Goal: Information Seeking & Learning: Learn about a topic

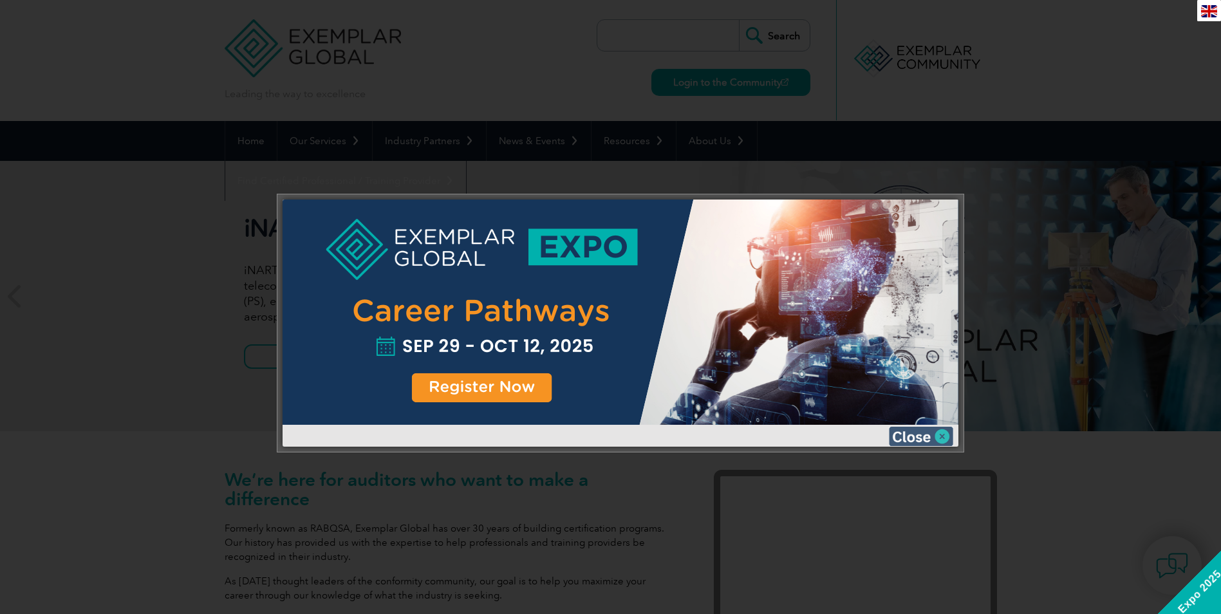
click at [798, 371] on img at bounding box center [921, 436] width 64 height 19
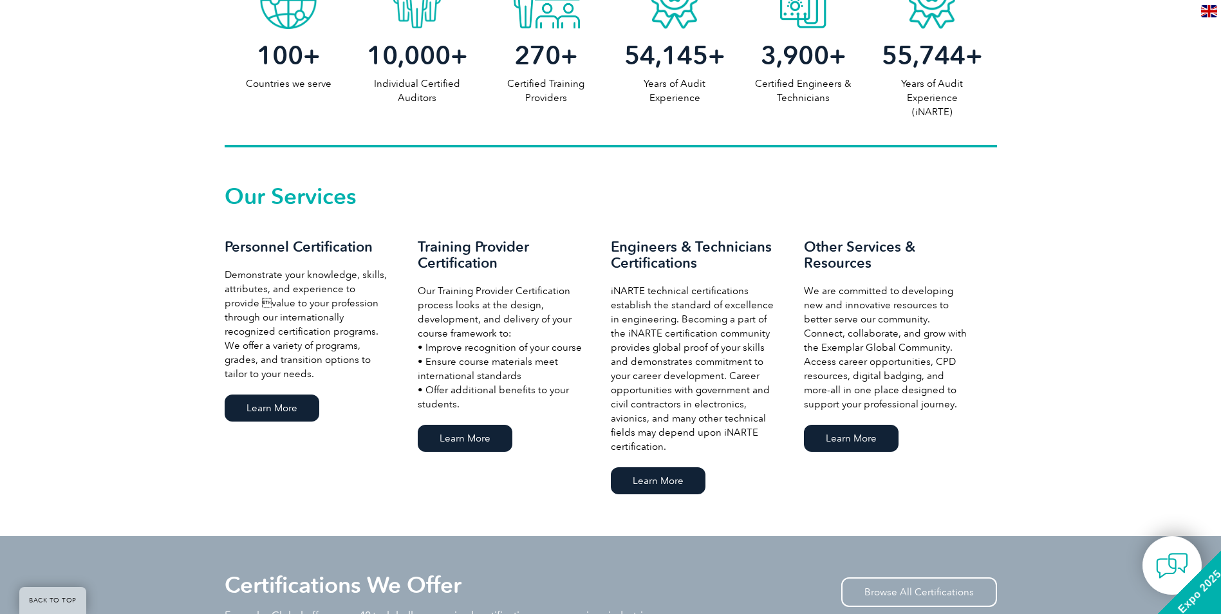
scroll to position [772, 0]
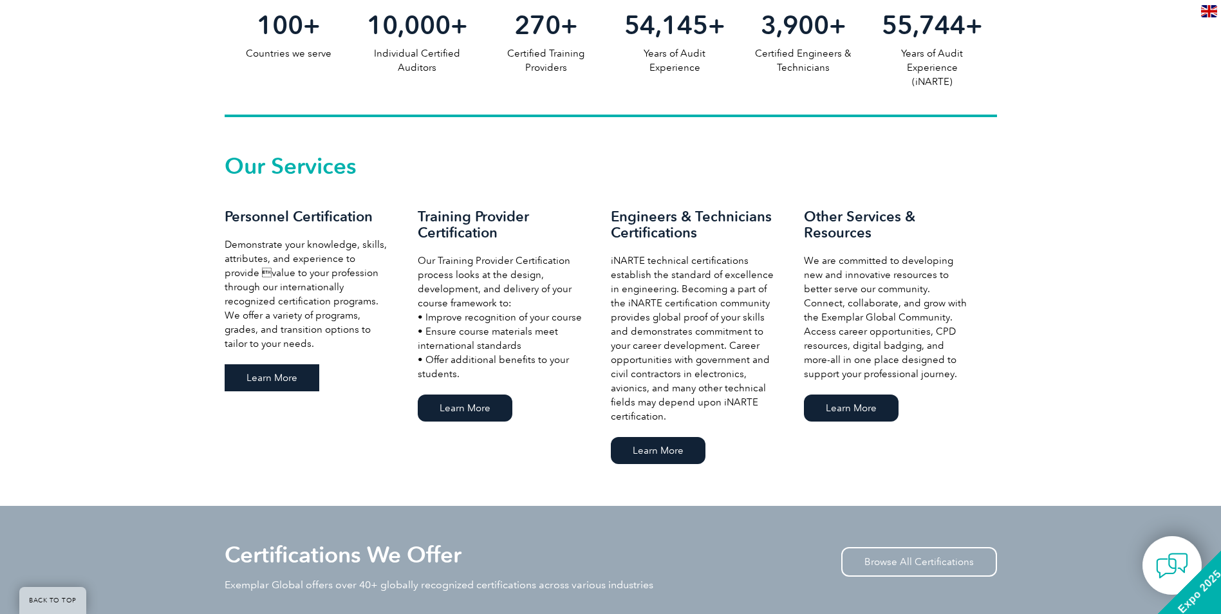
click at [284, 371] on link "Learn More" at bounding box center [272, 377] width 95 height 27
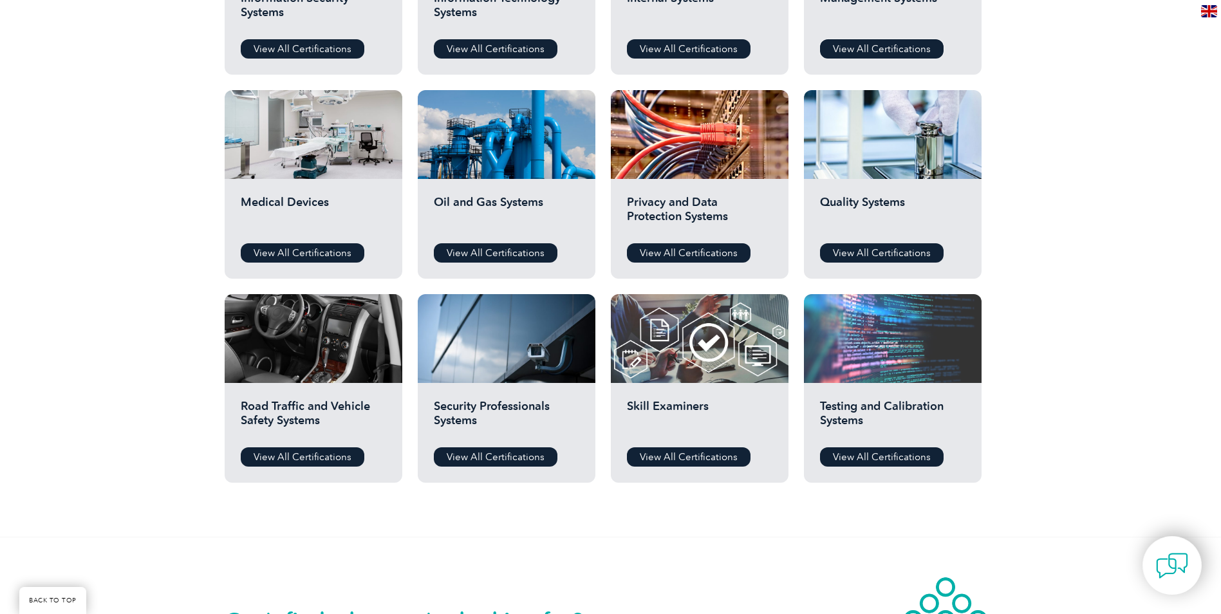
scroll to position [837, 0]
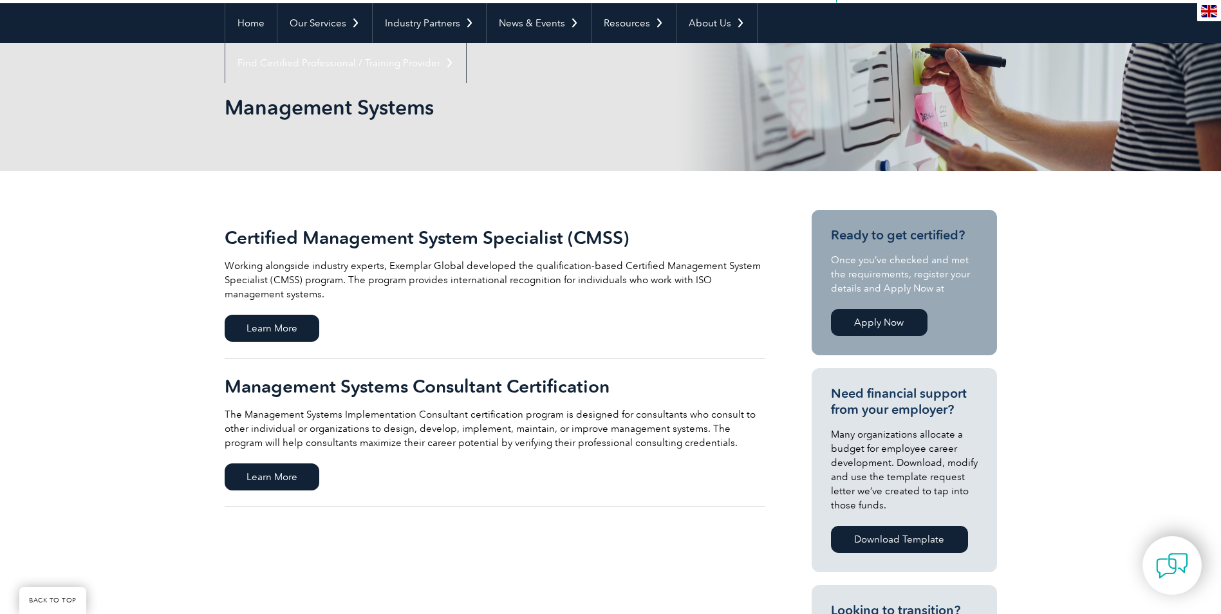
scroll to position [129, 0]
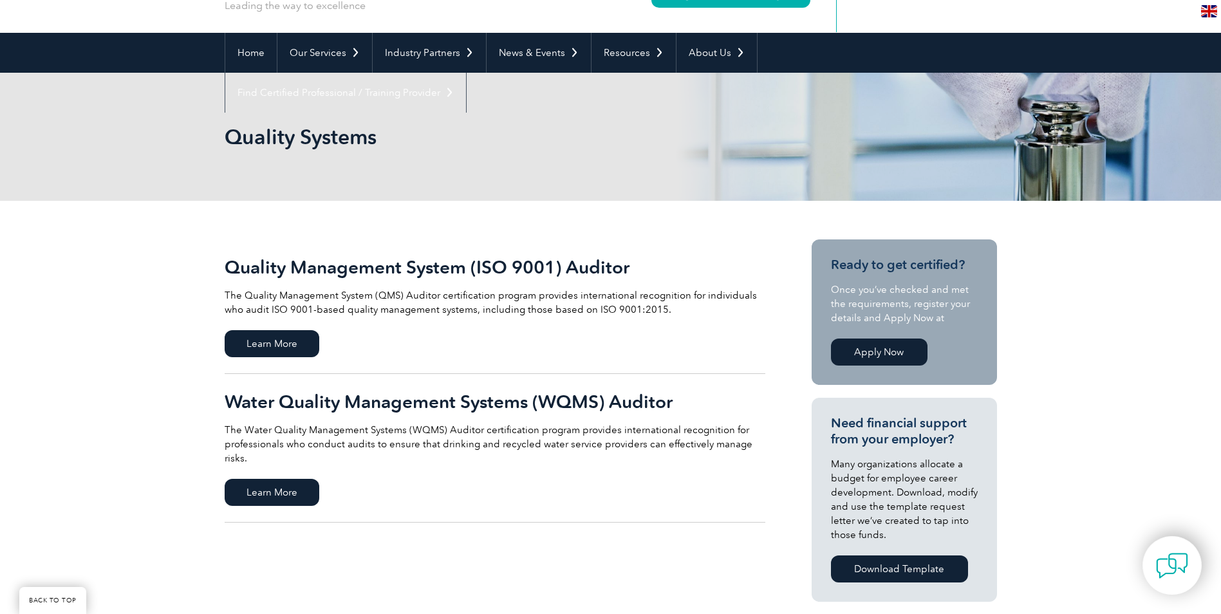
scroll to position [129, 0]
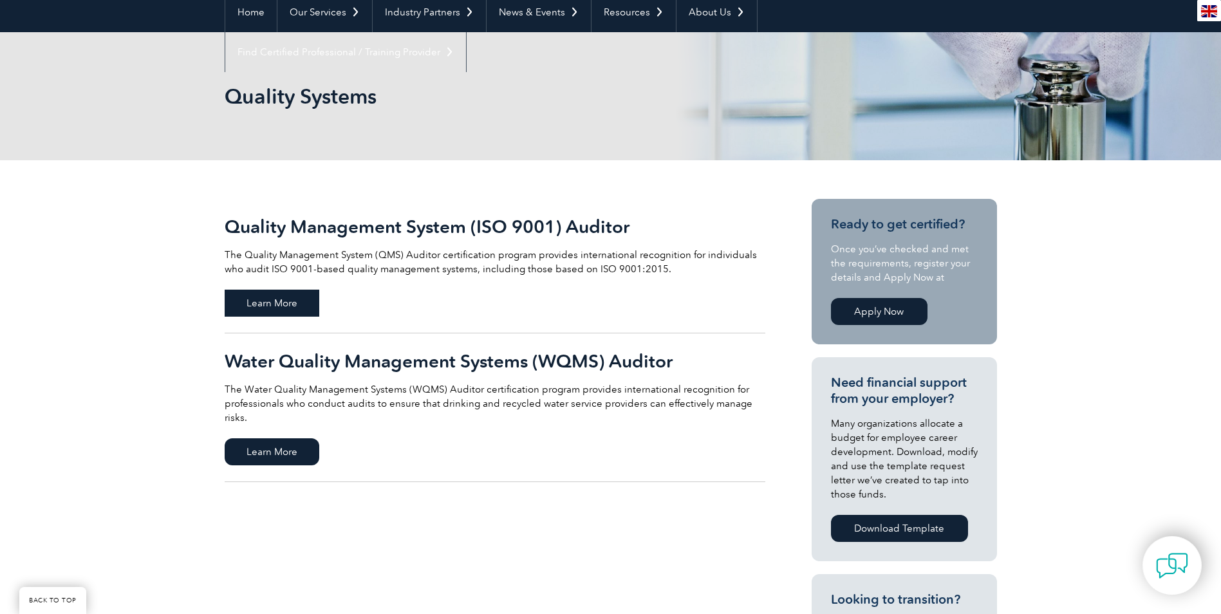
click at [290, 308] on span "Learn More" at bounding box center [272, 303] width 95 height 27
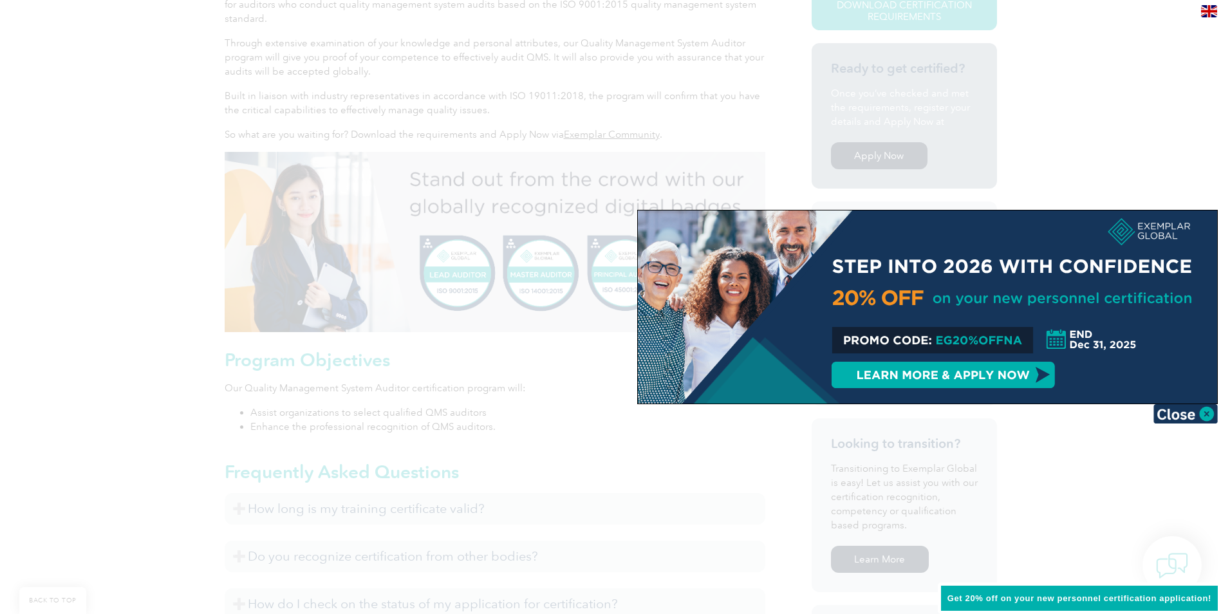
scroll to position [386, 0]
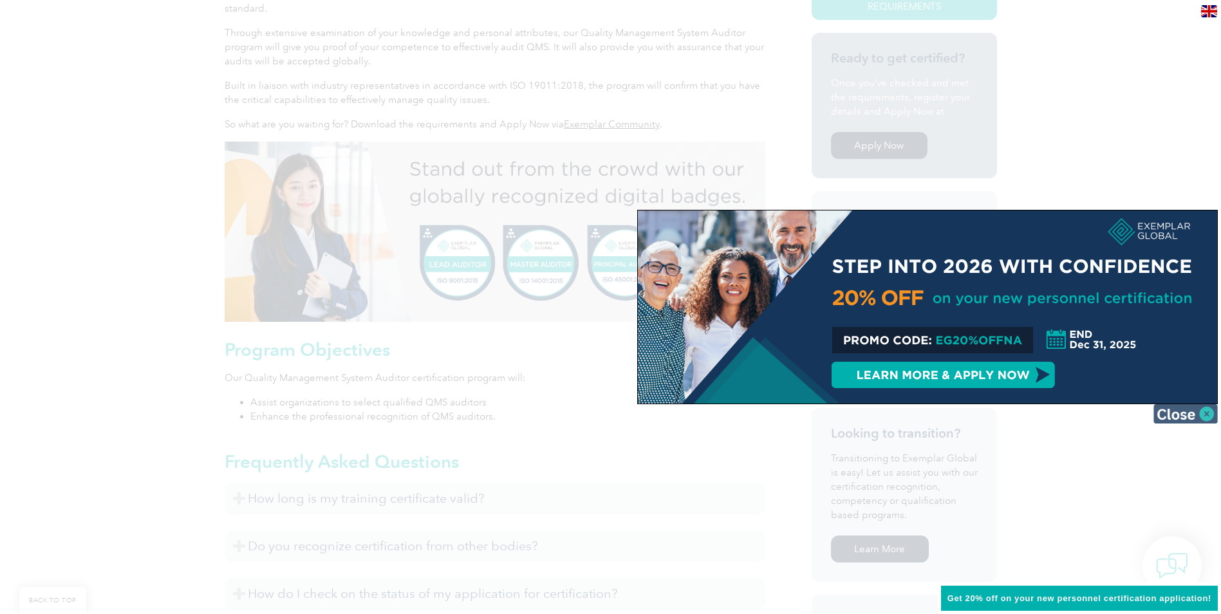
click at [1202, 411] on img at bounding box center [1186, 413] width 64 height 19
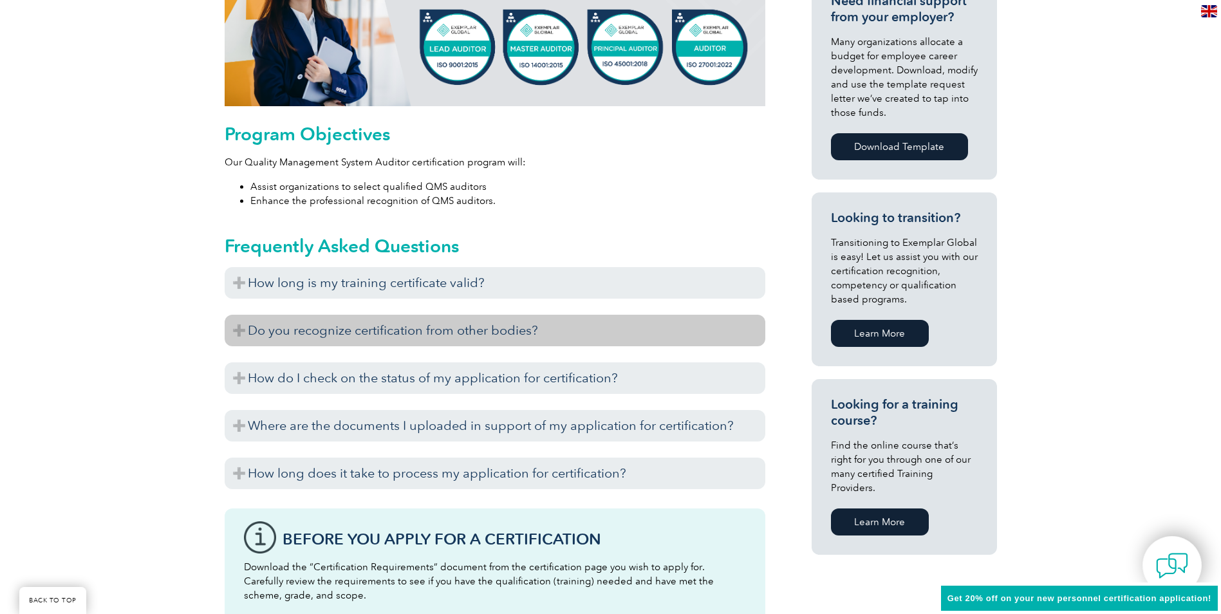
scroll to position [579, 0]
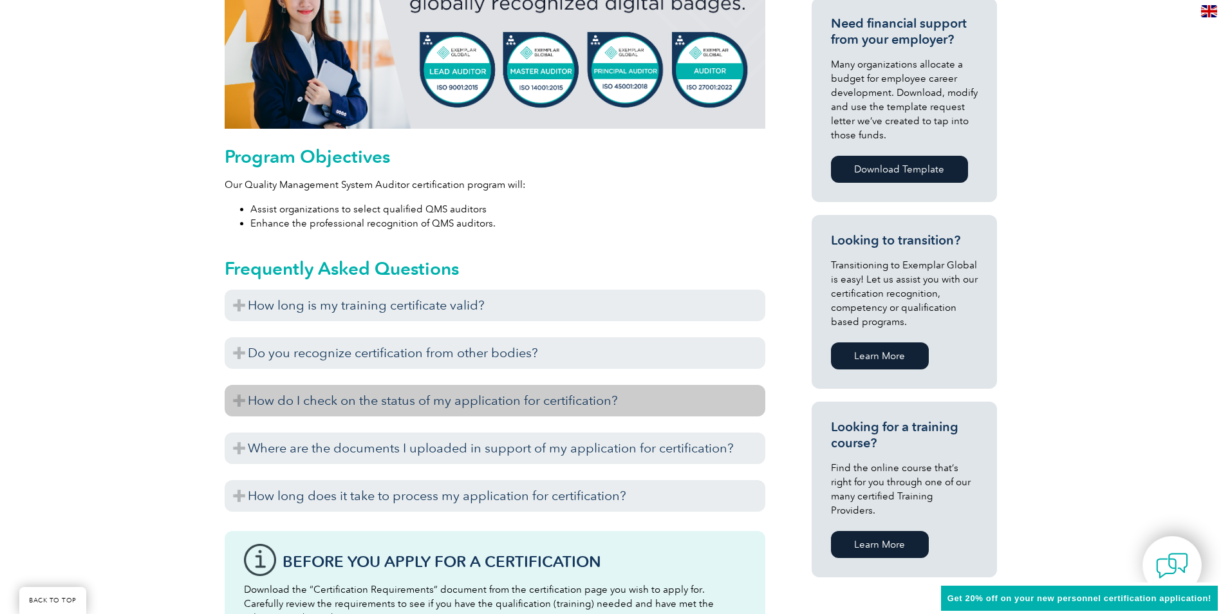
click at [597, 407] on h3 "How do I check on the status of my application for certification?" at bounding box center [495, 401] width 541 height 32
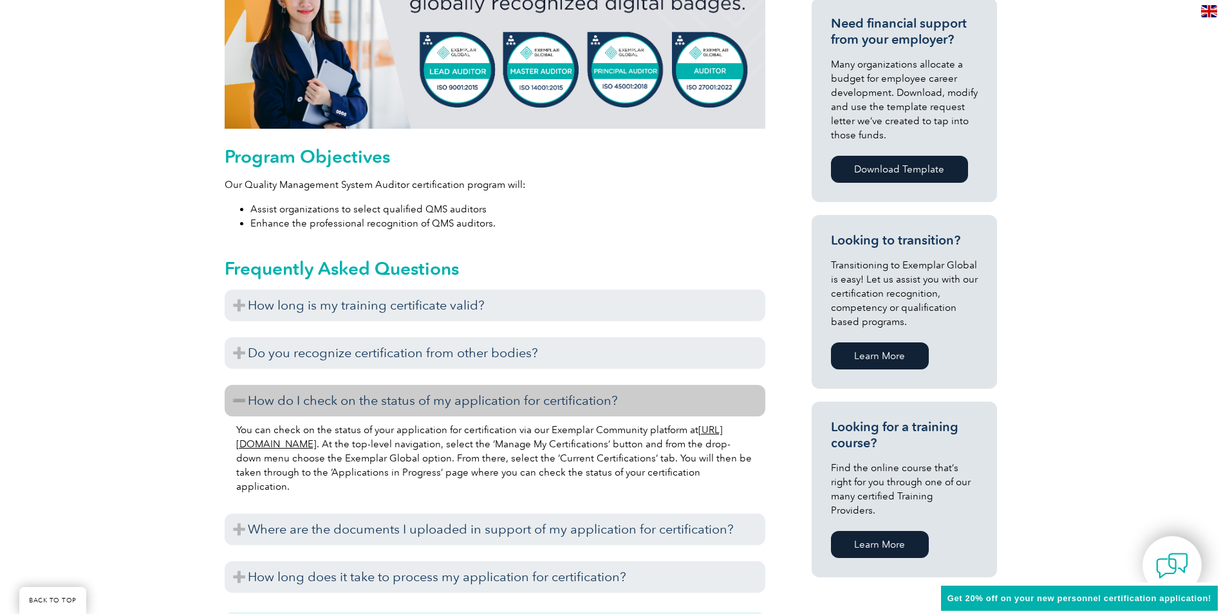
click at [598, 407] on h3 "How do I check on the status of my application for certification?" at bounding box center [495, 401] width 541 height 32
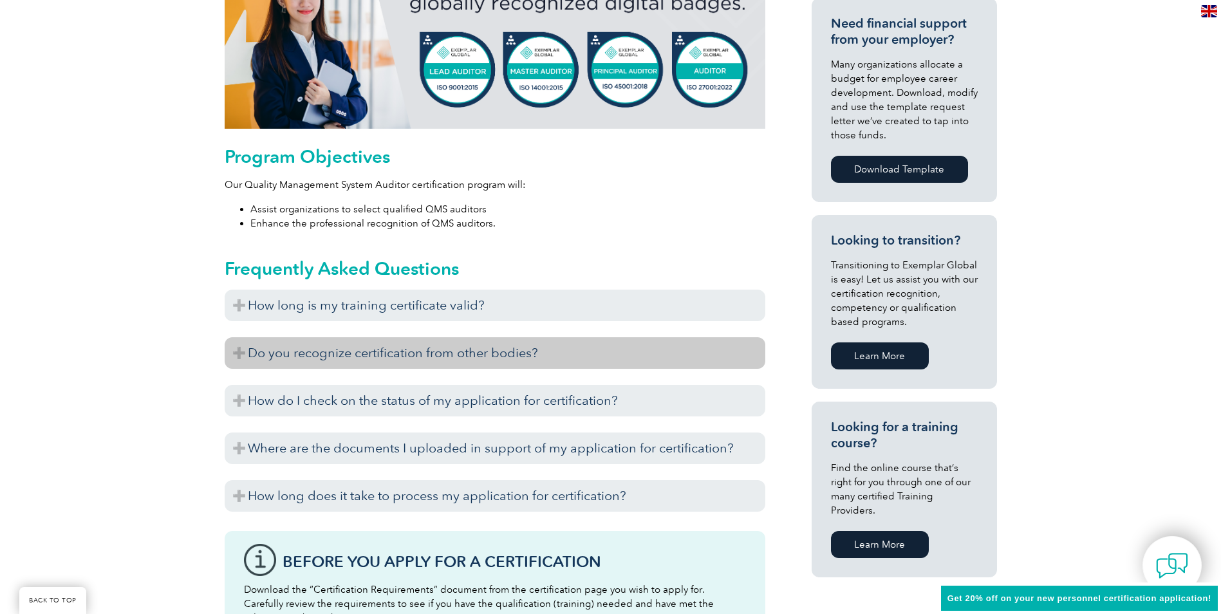
click at [591, 357] on h3 "Do you recognize certification from other bodies?" at bounding box center [495, 353] width 541 height 32
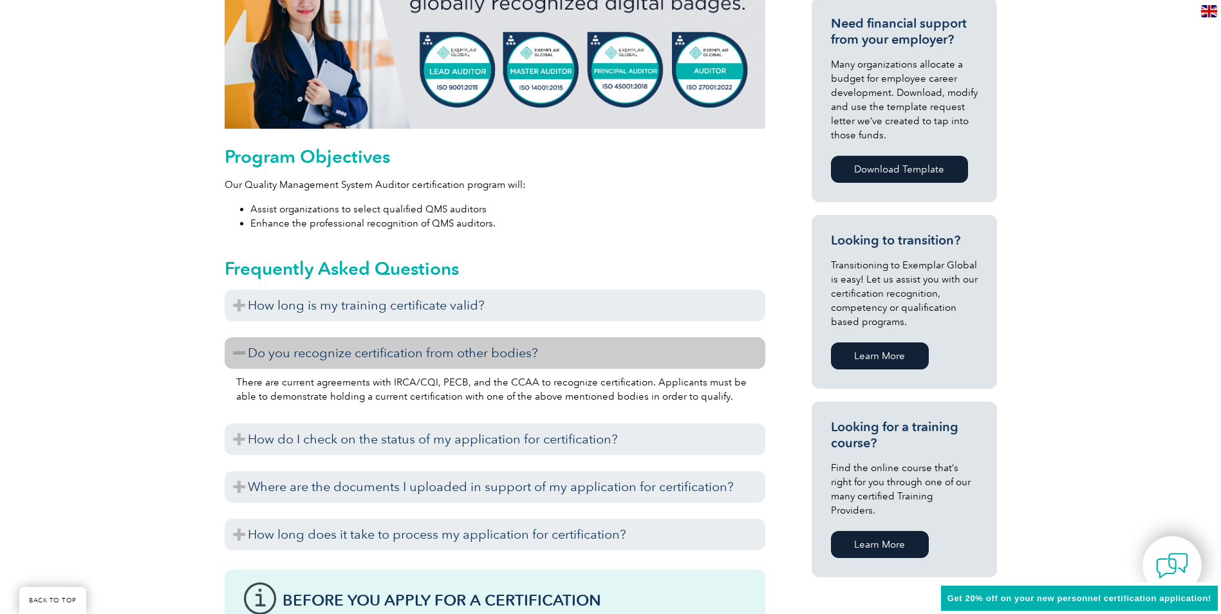
click at [591, 357] on h3 "Do you recognize certification from other bodies?" at bounding box center [495, 353] width 541 height 32
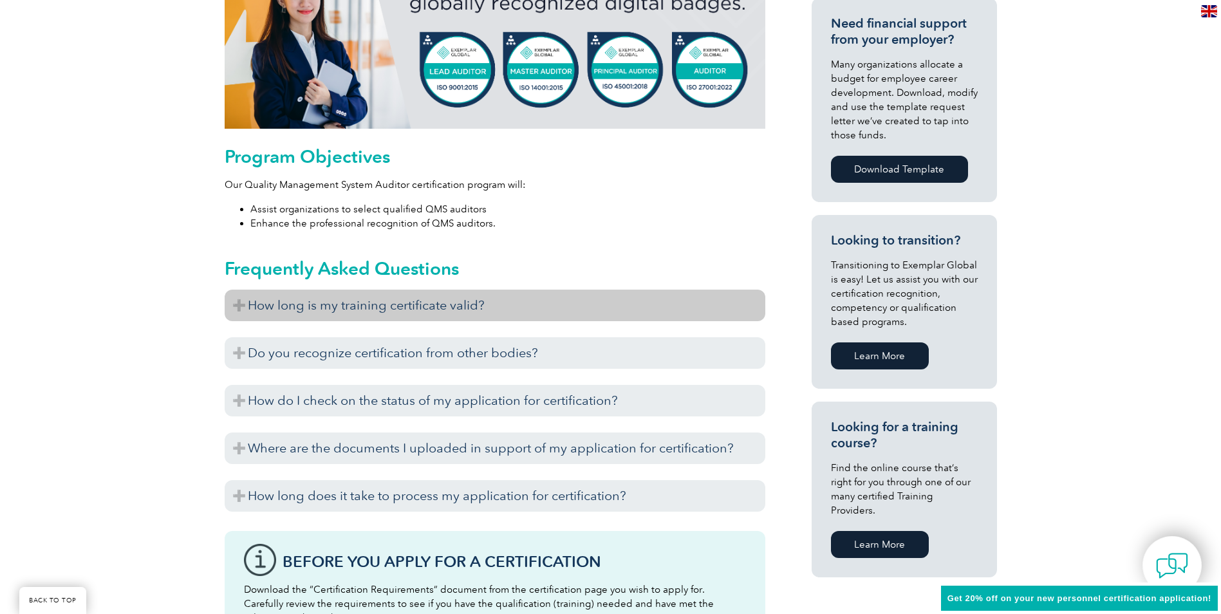
click at [579, 315] on h3 "How long is my training certificate valid?" at bounding box center [495, 306] width 541 height 32
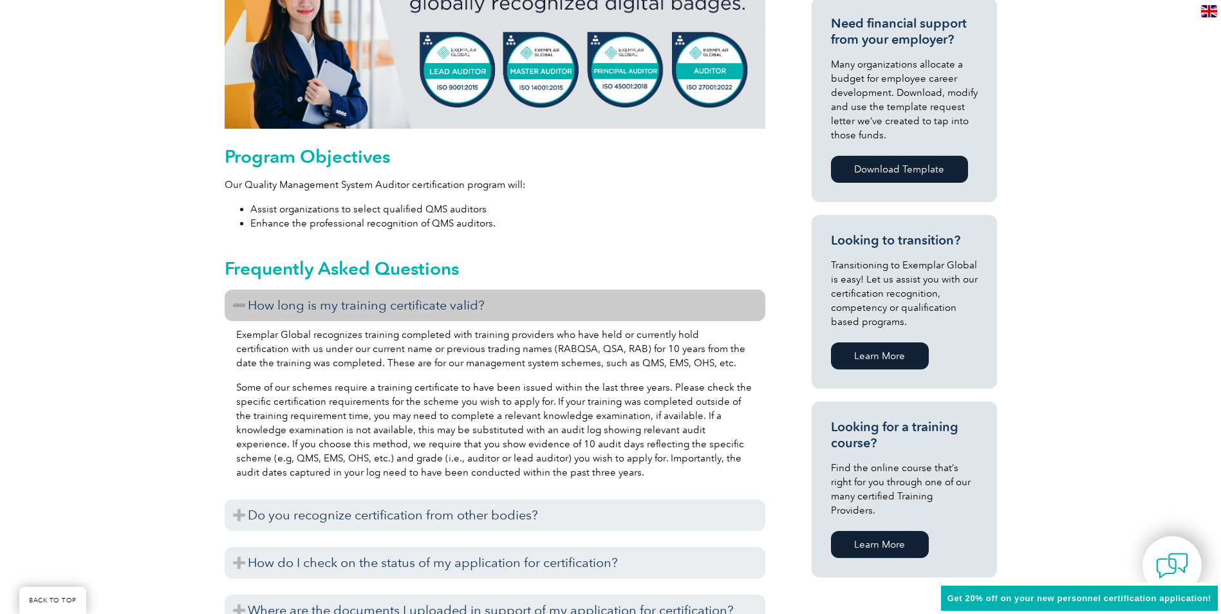
click at [579, 315] on h3 "How long is my training certificate valid?" at bounding box center [495, 306] width 541 height 32
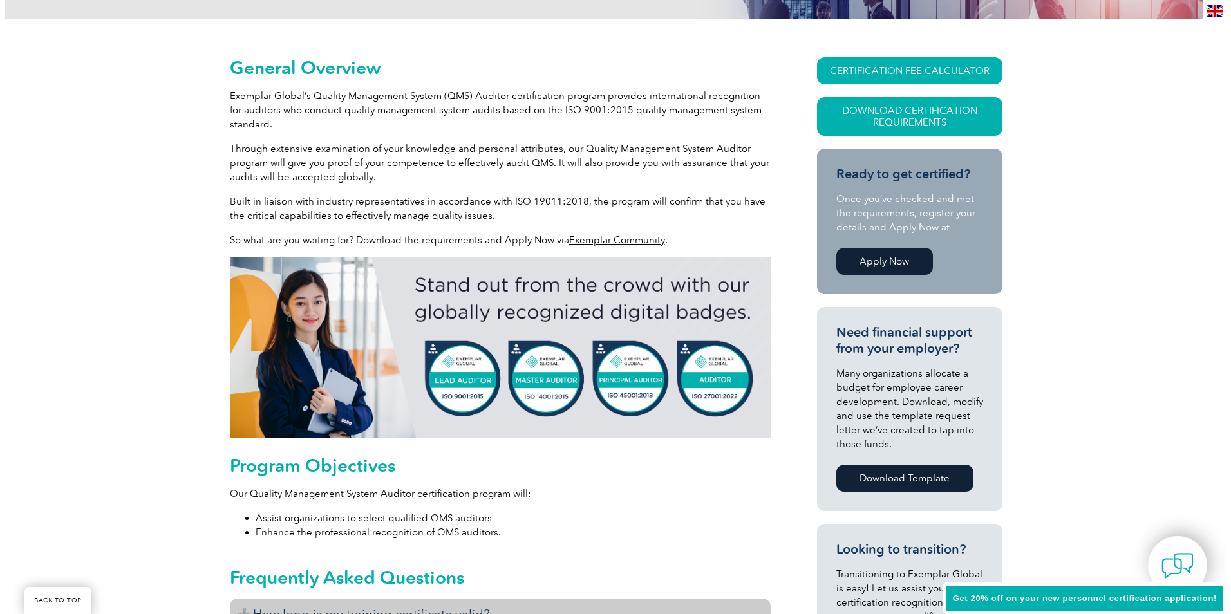
scroll to position [257, 0]
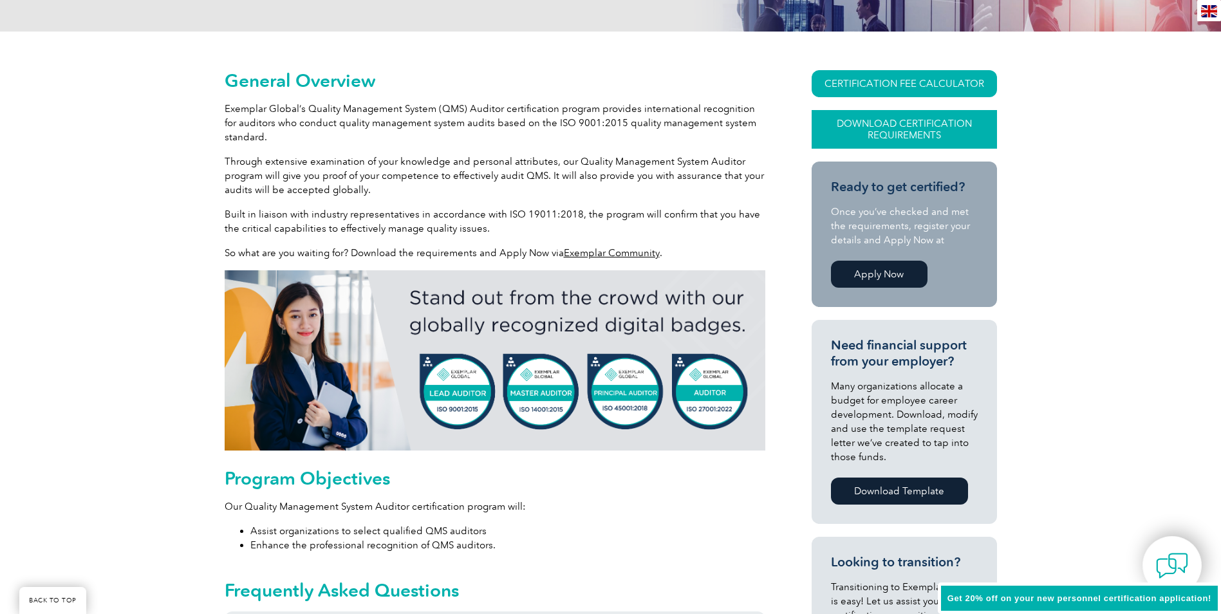
click at [841, 127] on link "Download Certification Requirements" at bounding box center [904, 129] width 185 height 39
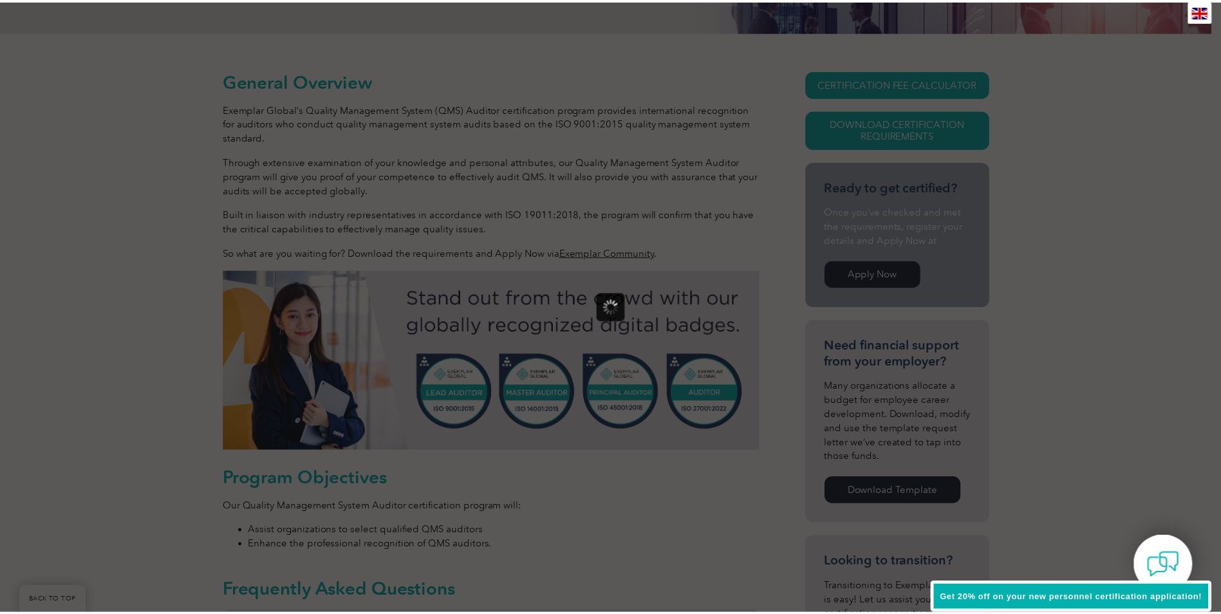
scroll to position [0, 0]
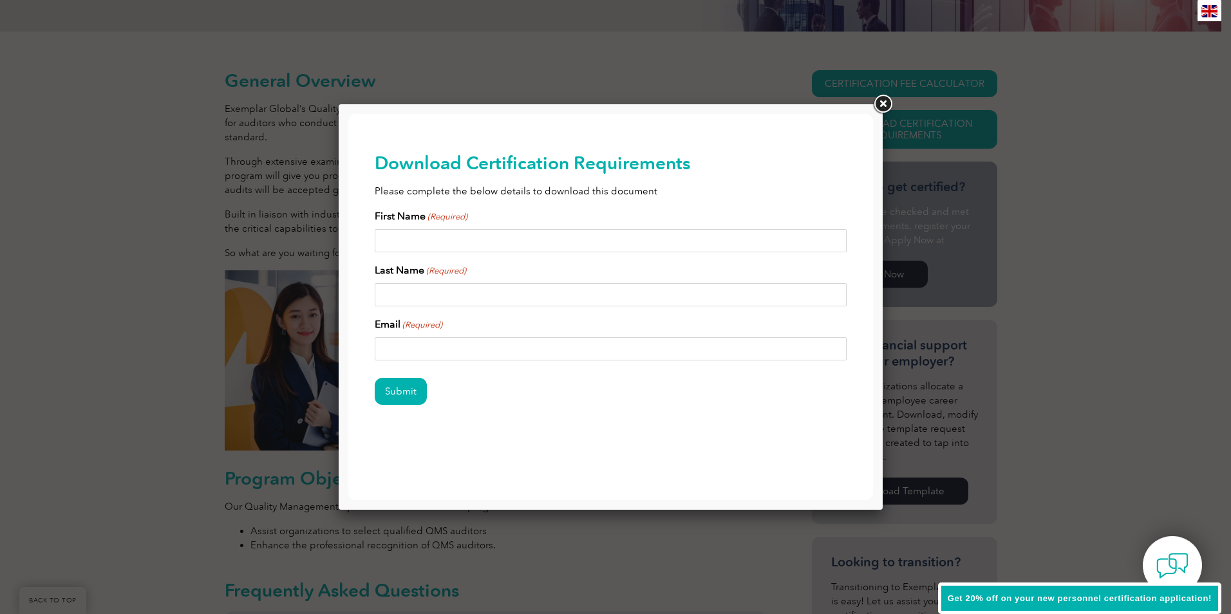
click at [879, 97] on link at bounding box center [882, 104] width 23 height 23
